Goal: Information Seeking & Learning: Learn about a topic

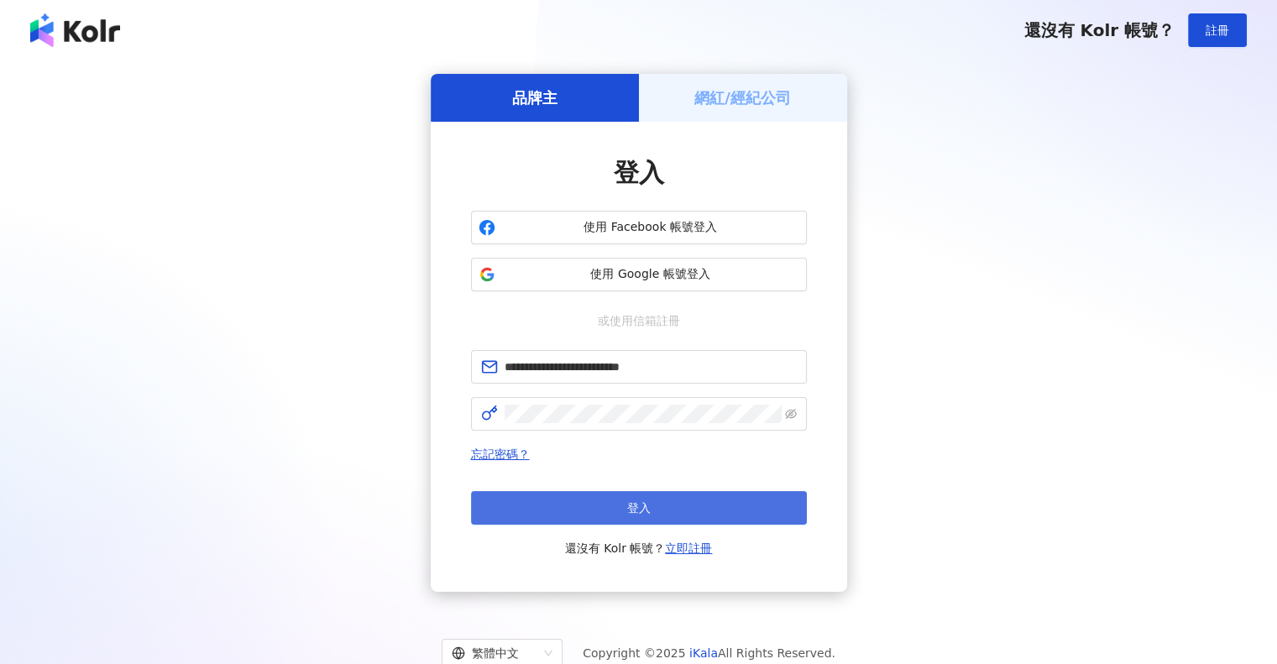
click at [648, 501] on span "登入" at bounding box center [639, 507] width 24 height 13
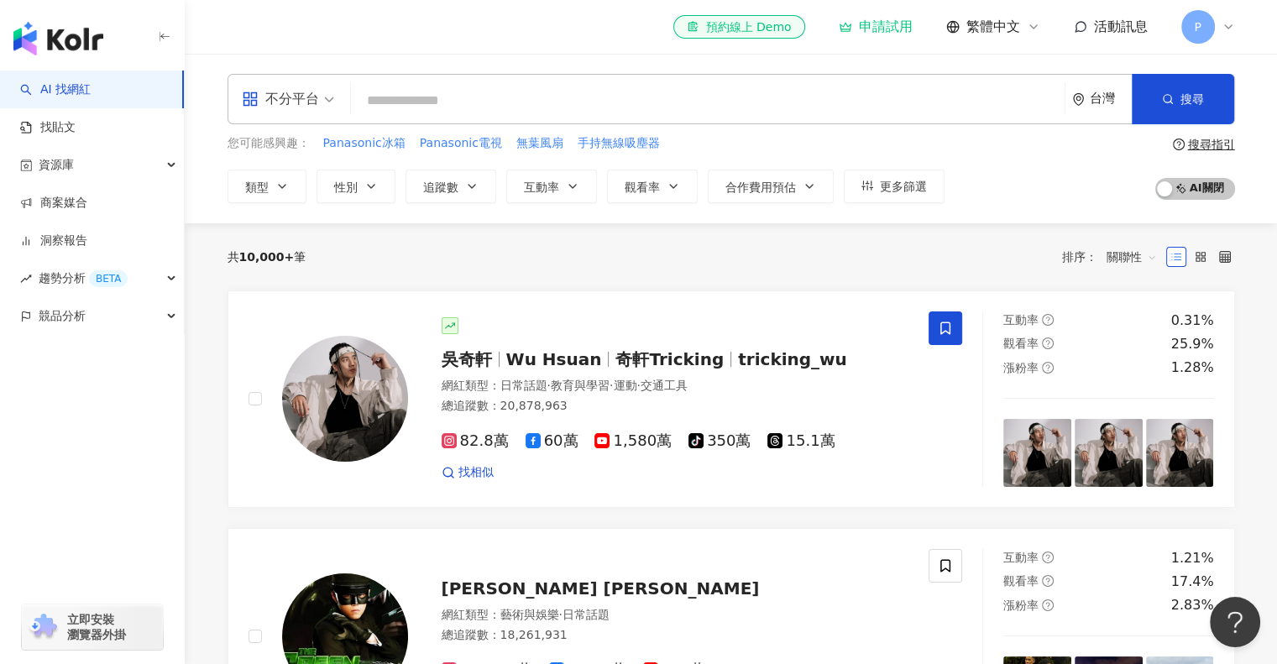
click at [454, 93] on input "search" at bounding box center [708, 101] width 700 height 32
type input "*"
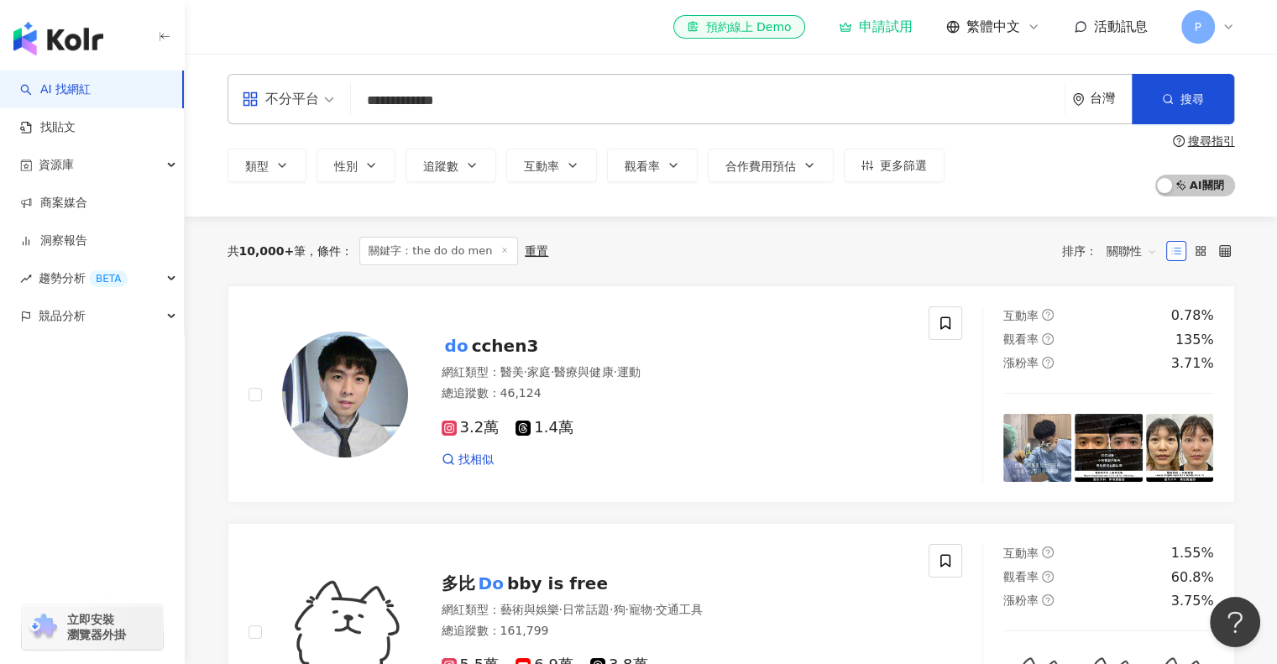
drag, startPoint x: 318, startPoint y: 89, endPoint x: 226, endPoint y: 87, distance: 92.4
type input "*"
type input "***"
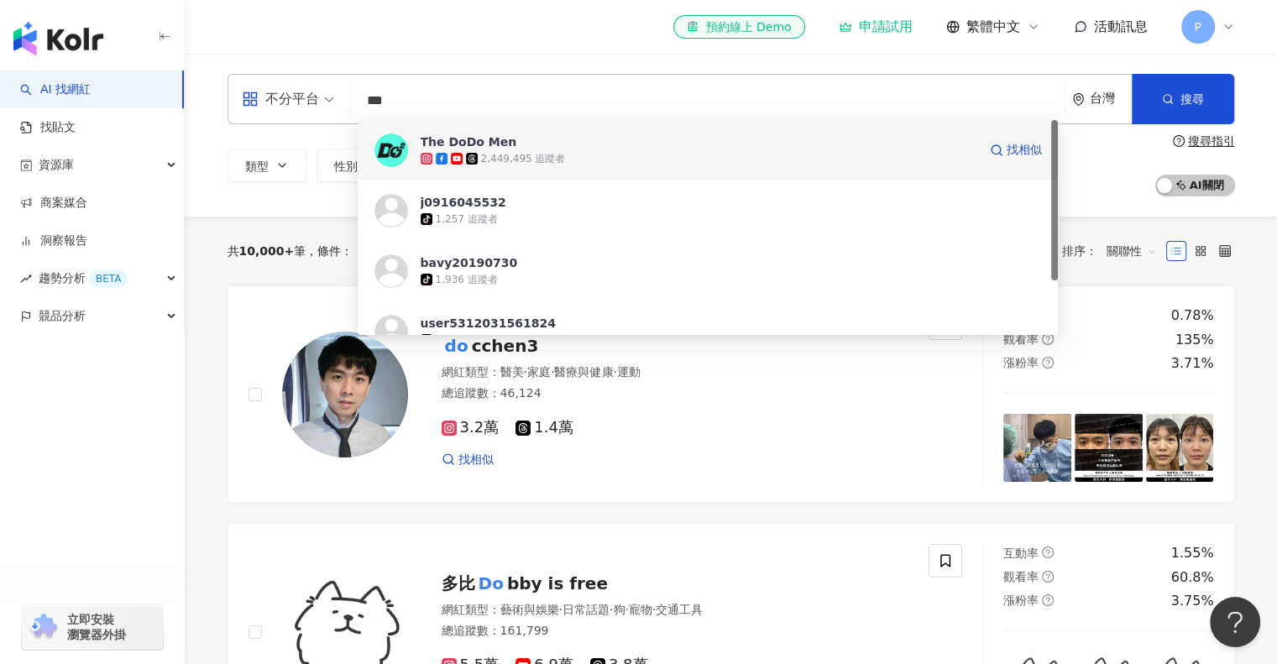
click at [505, 138] on span "The DoDo Men" at bounding box center [699, 142] width 557 height 17
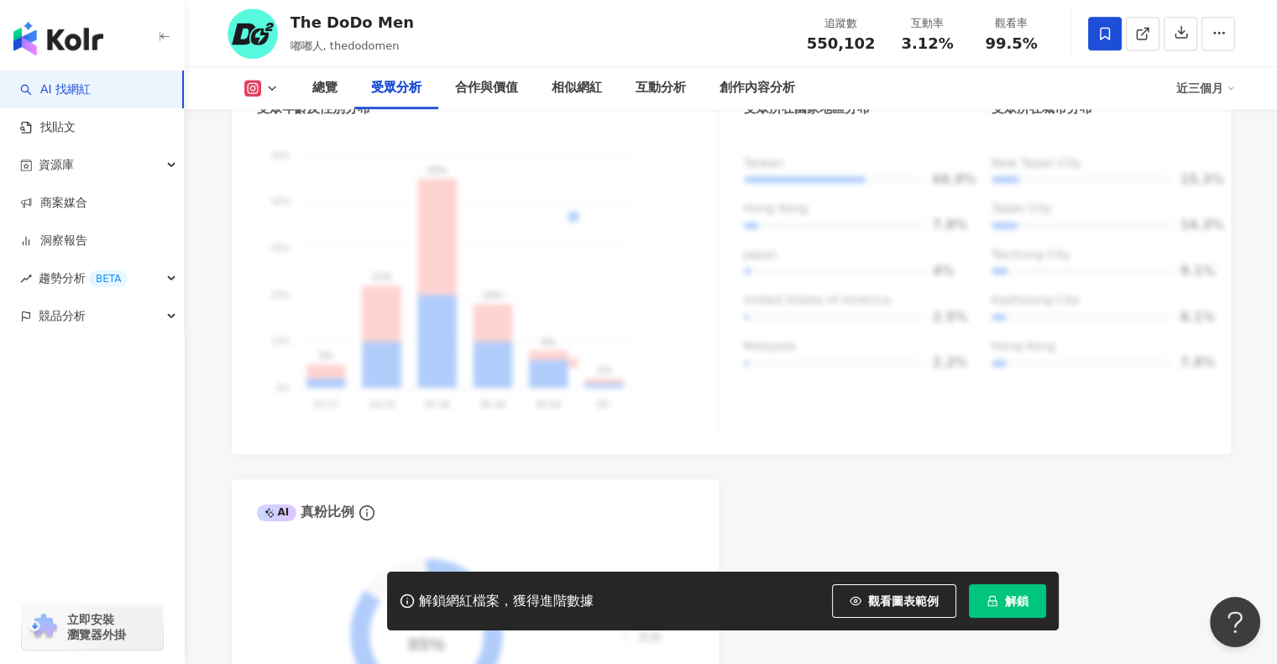
scroll to position [1428, 0]
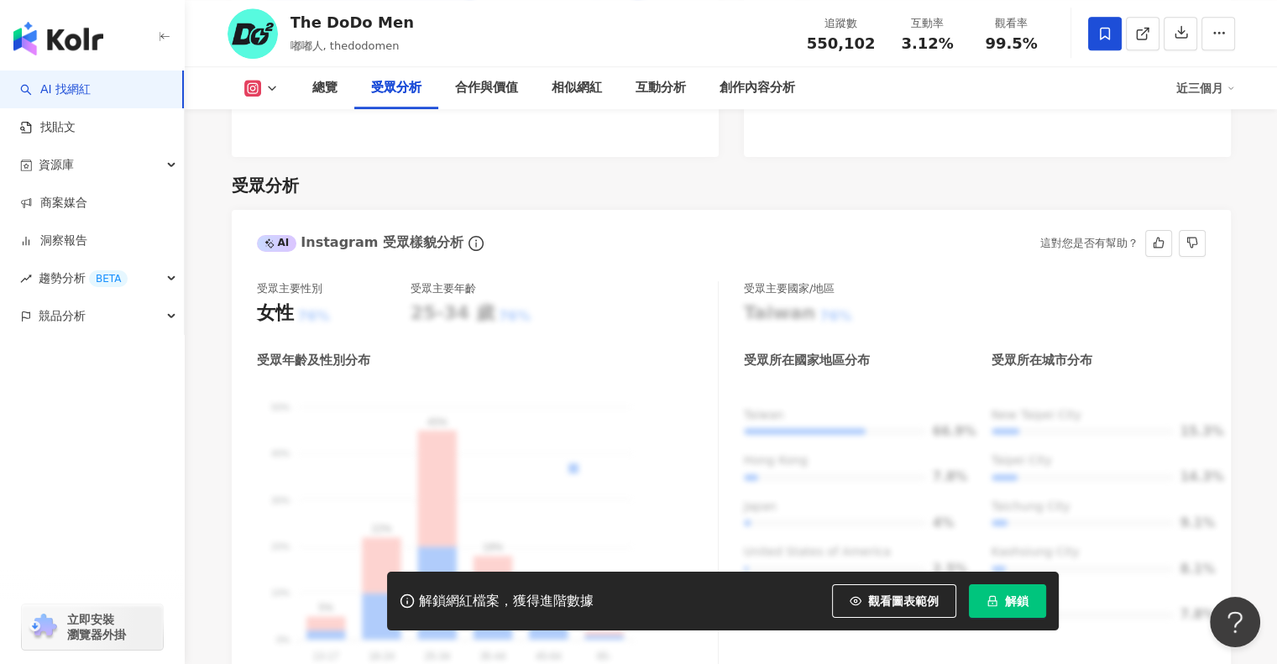
click at [668, 210] on div "AI Instagram 受眾樣貌分析 這對您是否有幫助？" at bounding box center [731, 237] width 999 height 55
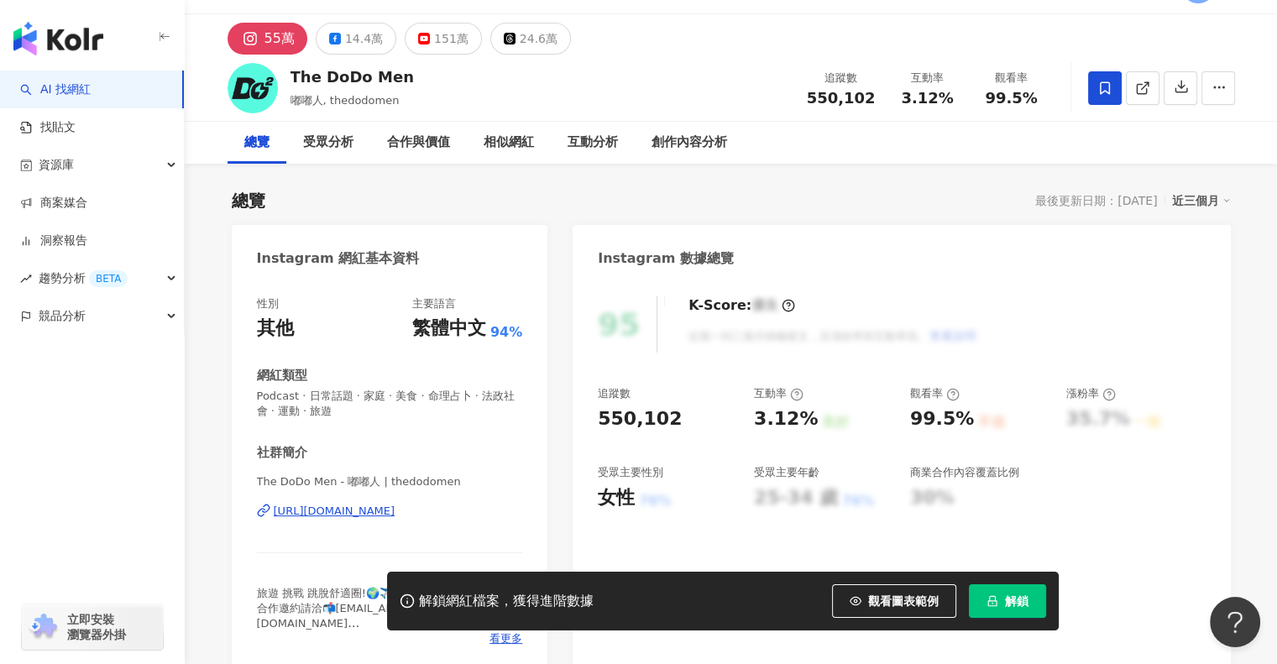
scroll to position [0, 0]
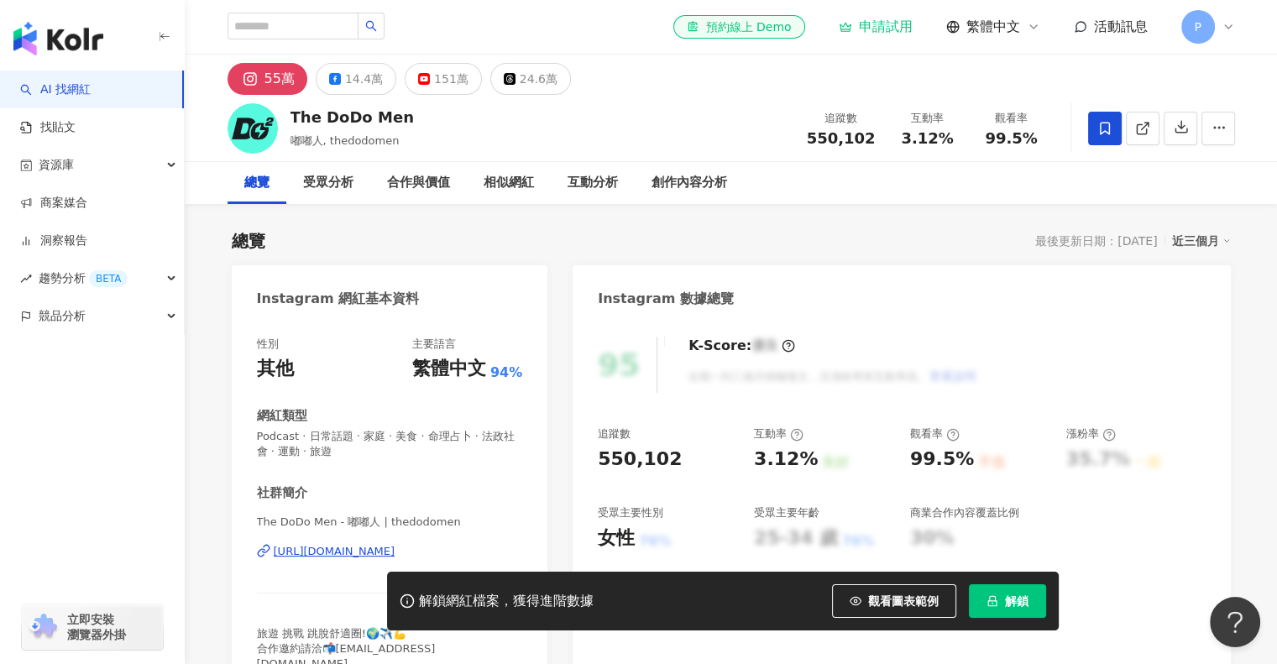
click at [1230, 35] on div "P" at bounding box center [1209, 27] width 54 height 34
